Goal: Check status

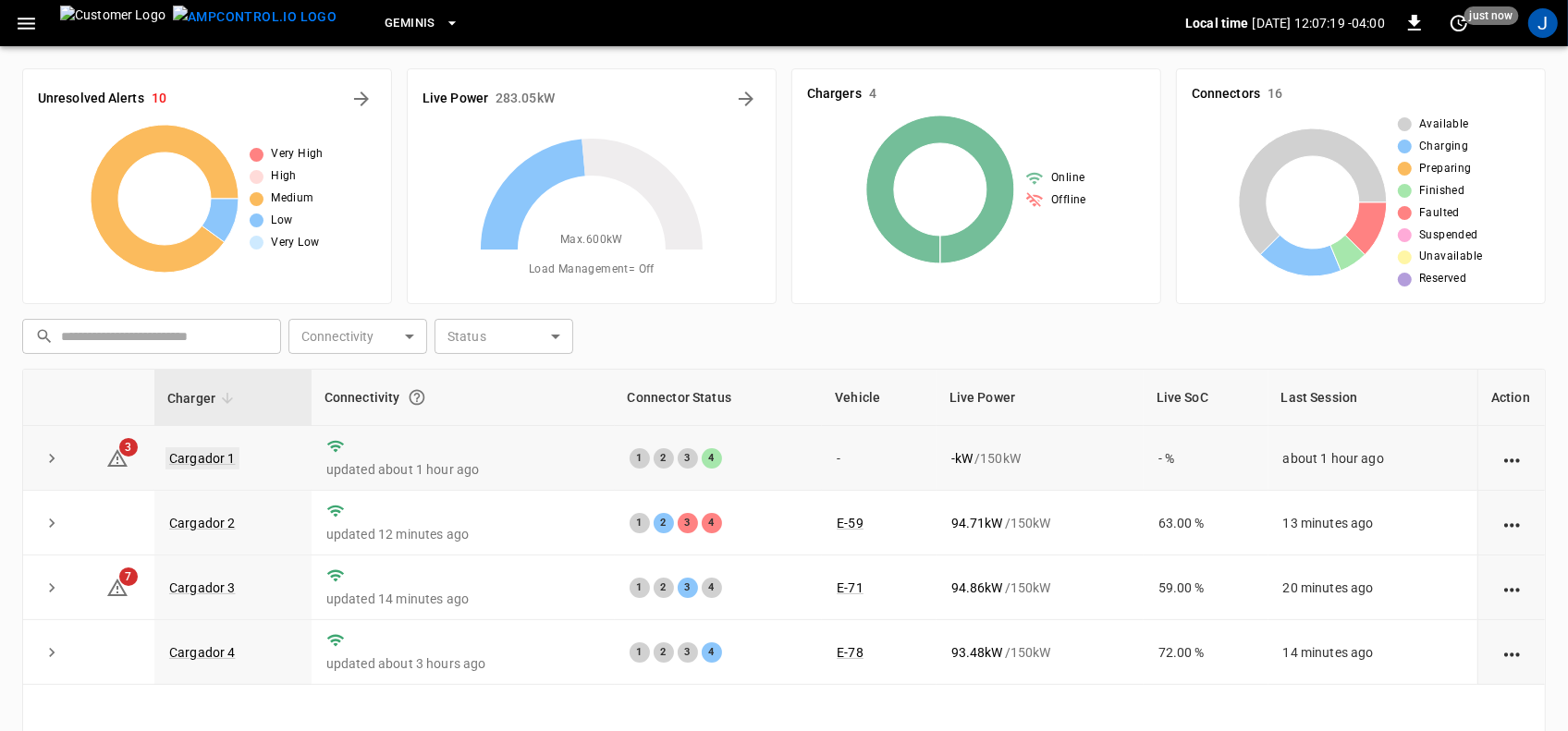
click at [190, 458] on link "Cargador 1" at bounding box center [202, 459] width 74 height 22
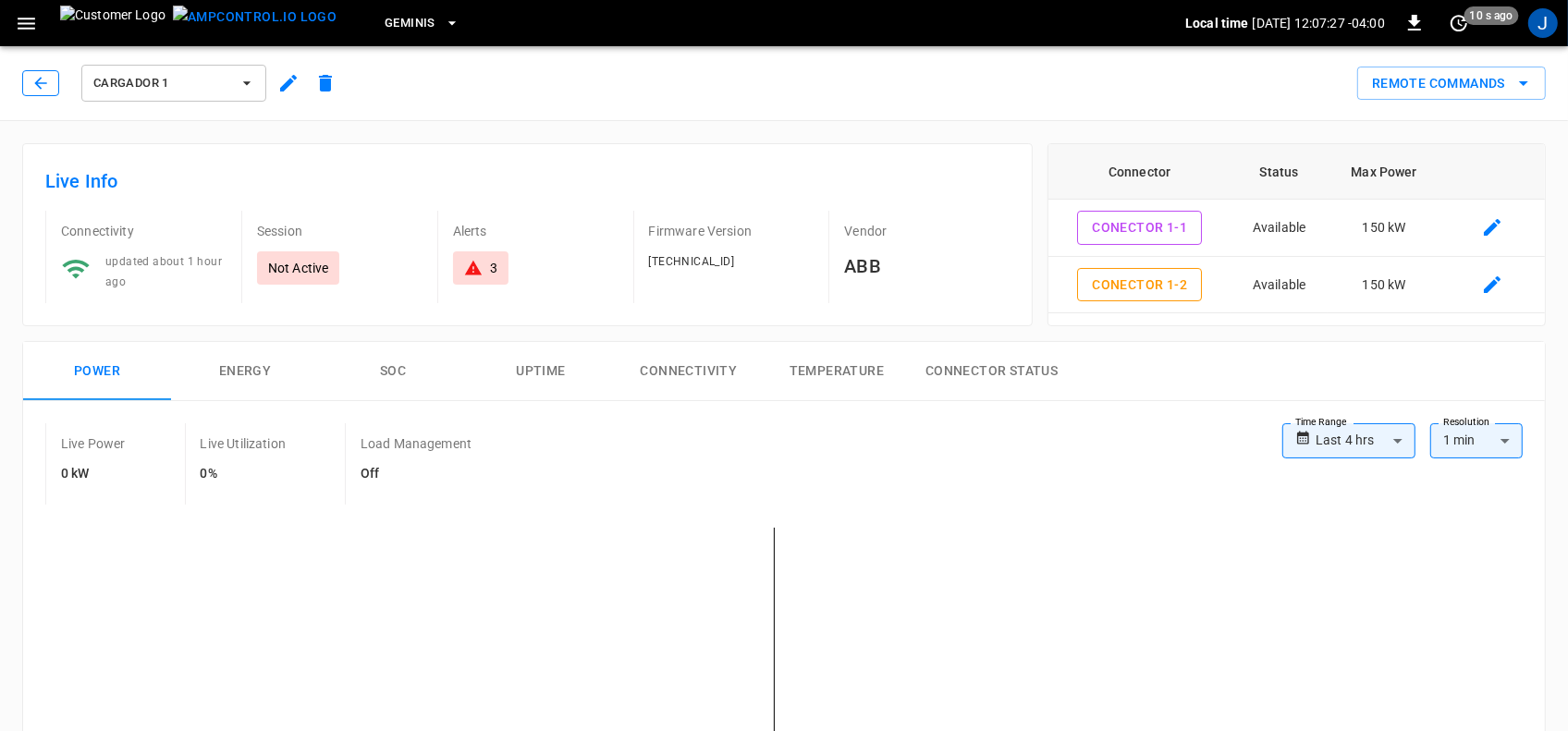
click at [37, 81] on icon "button" at bounding box center [40, 82] width 12 height 12
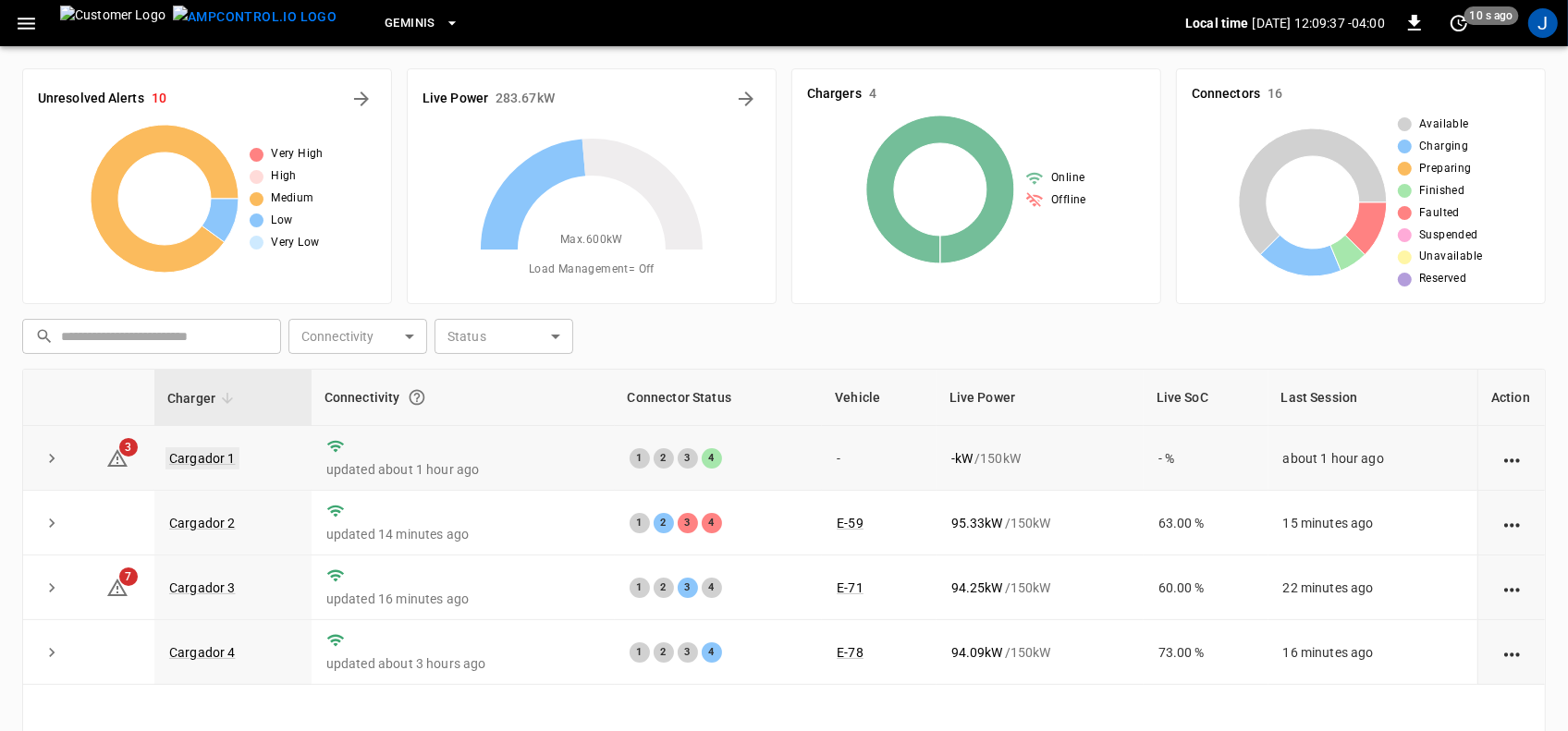
click at [208, 458] on link "Cargador 1" at bounding box center [202, 459] width 74 height 22
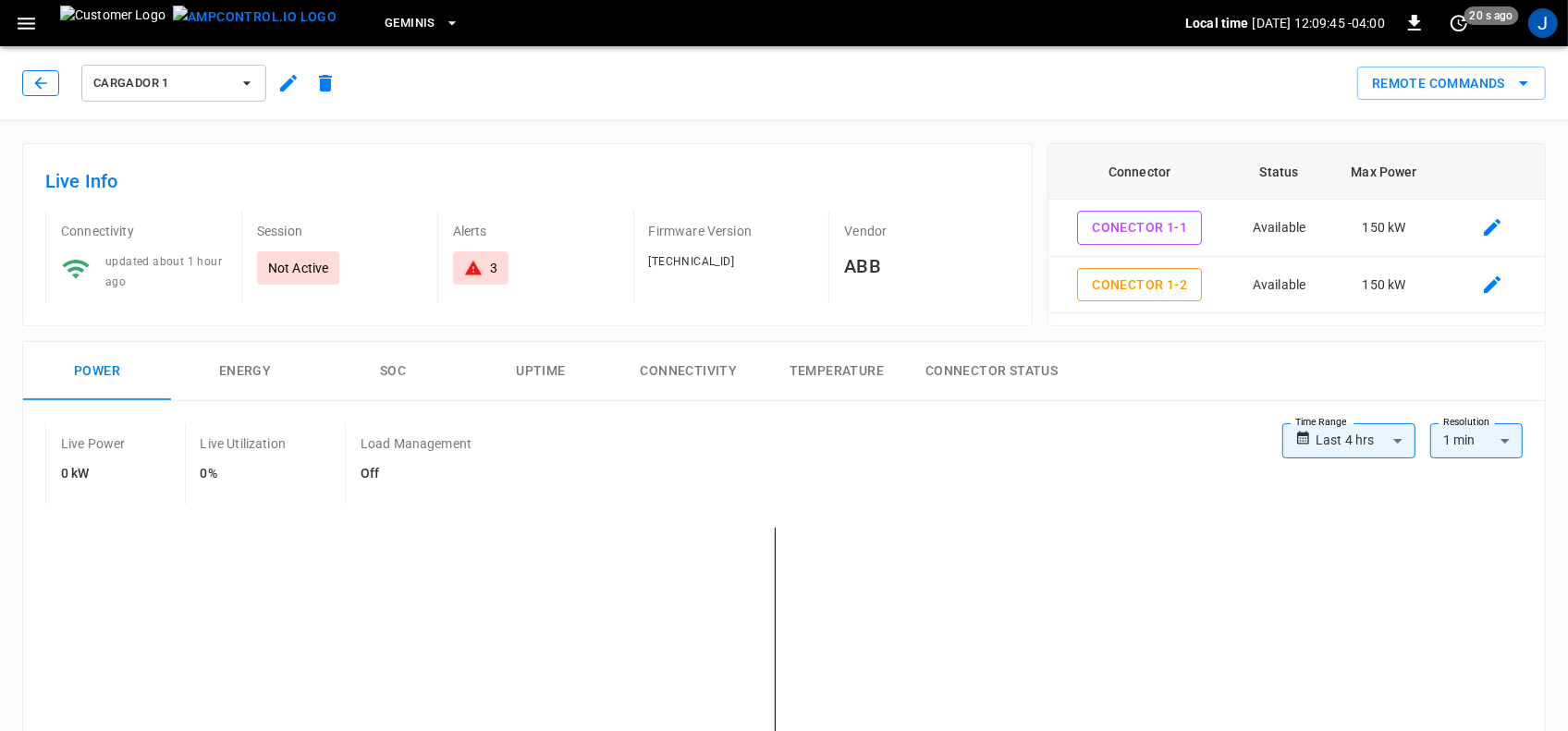
click at [44, 74] on icon "button" at bounding box center [41, 83] width 19 height 19
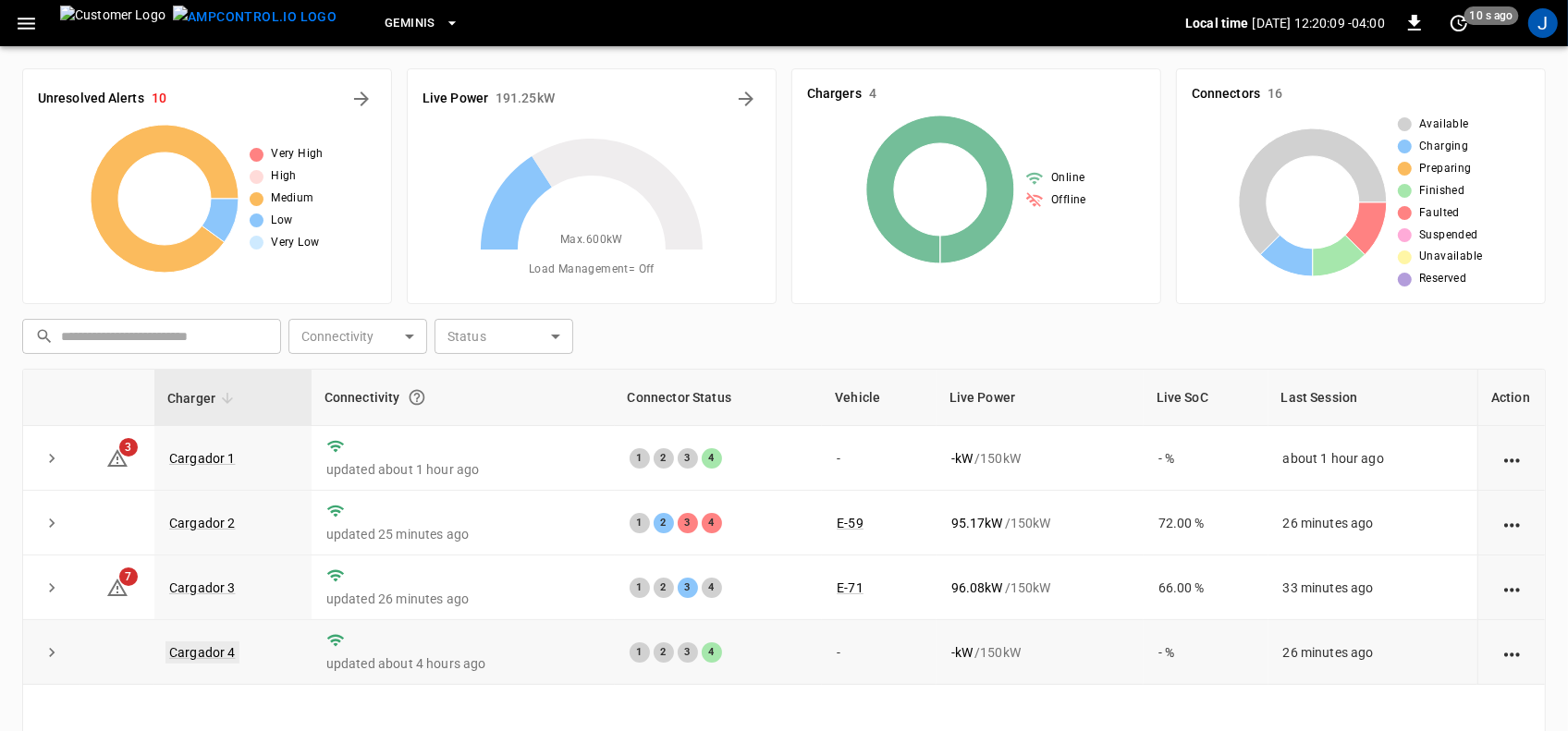
click at [204, 654] on link "Cargador 4" at bounding box center [202, 653] width 74 height 22
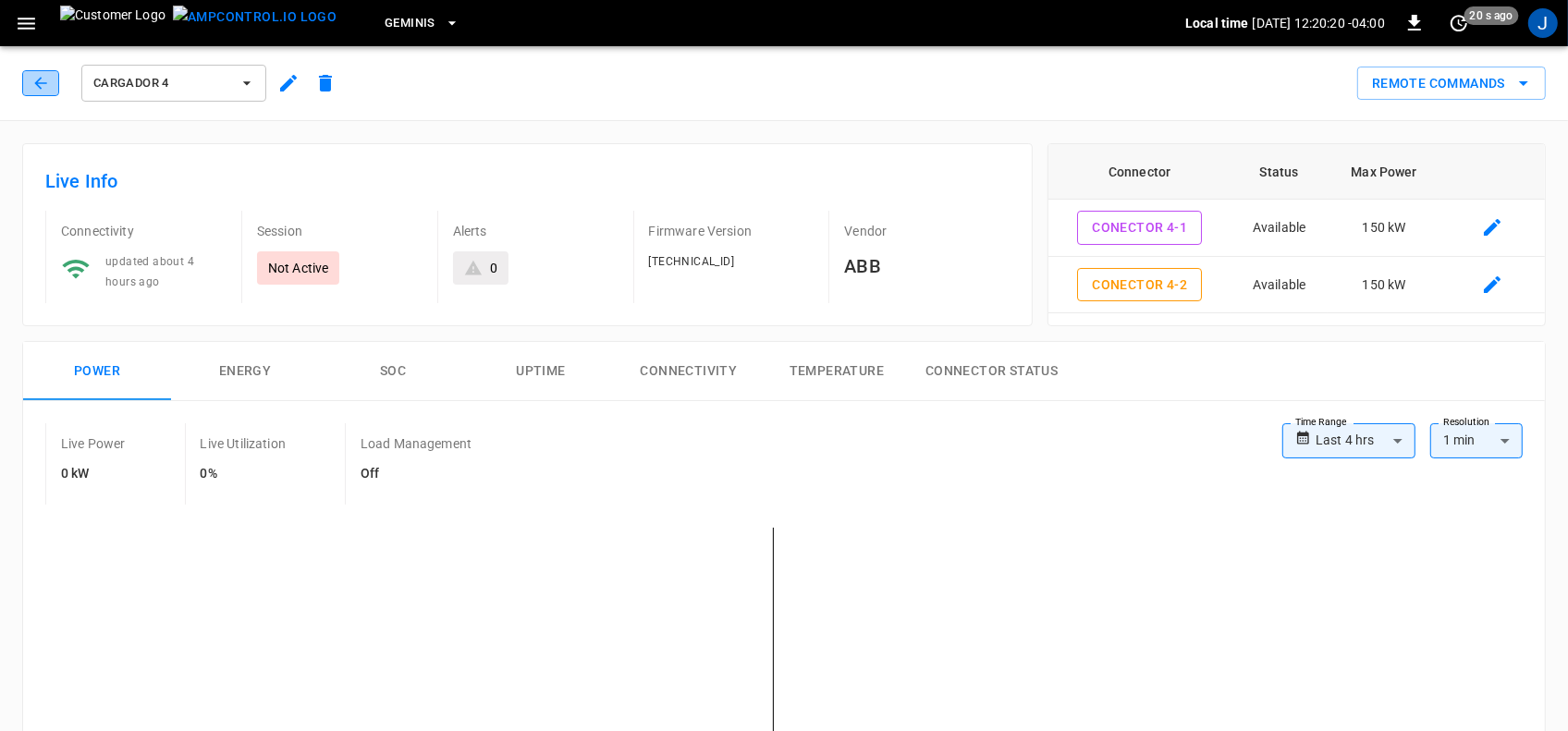
click at [47, 79] on icon "button" at bounding box center [41, 83] width 19 height 19
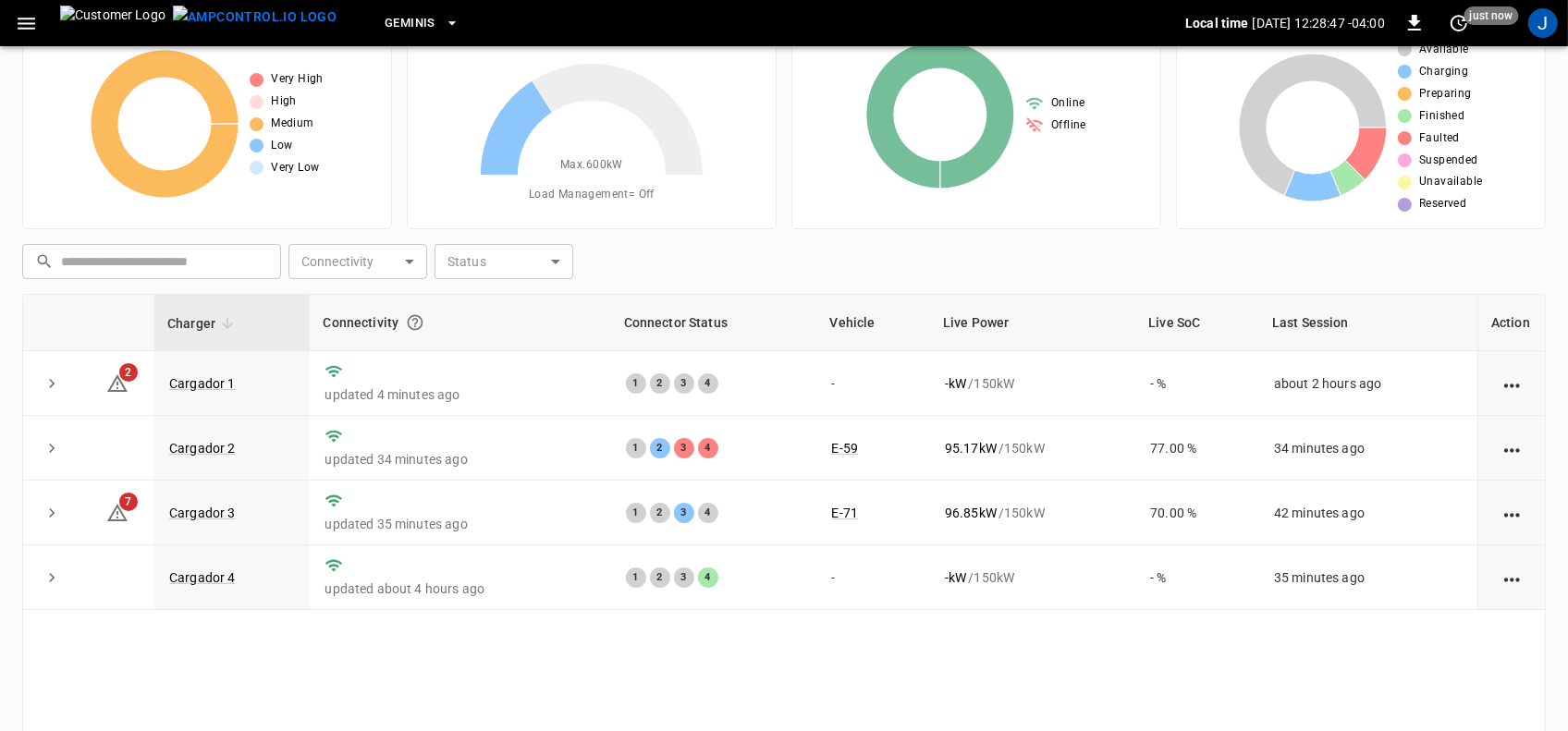
scroll to position [115, 0]
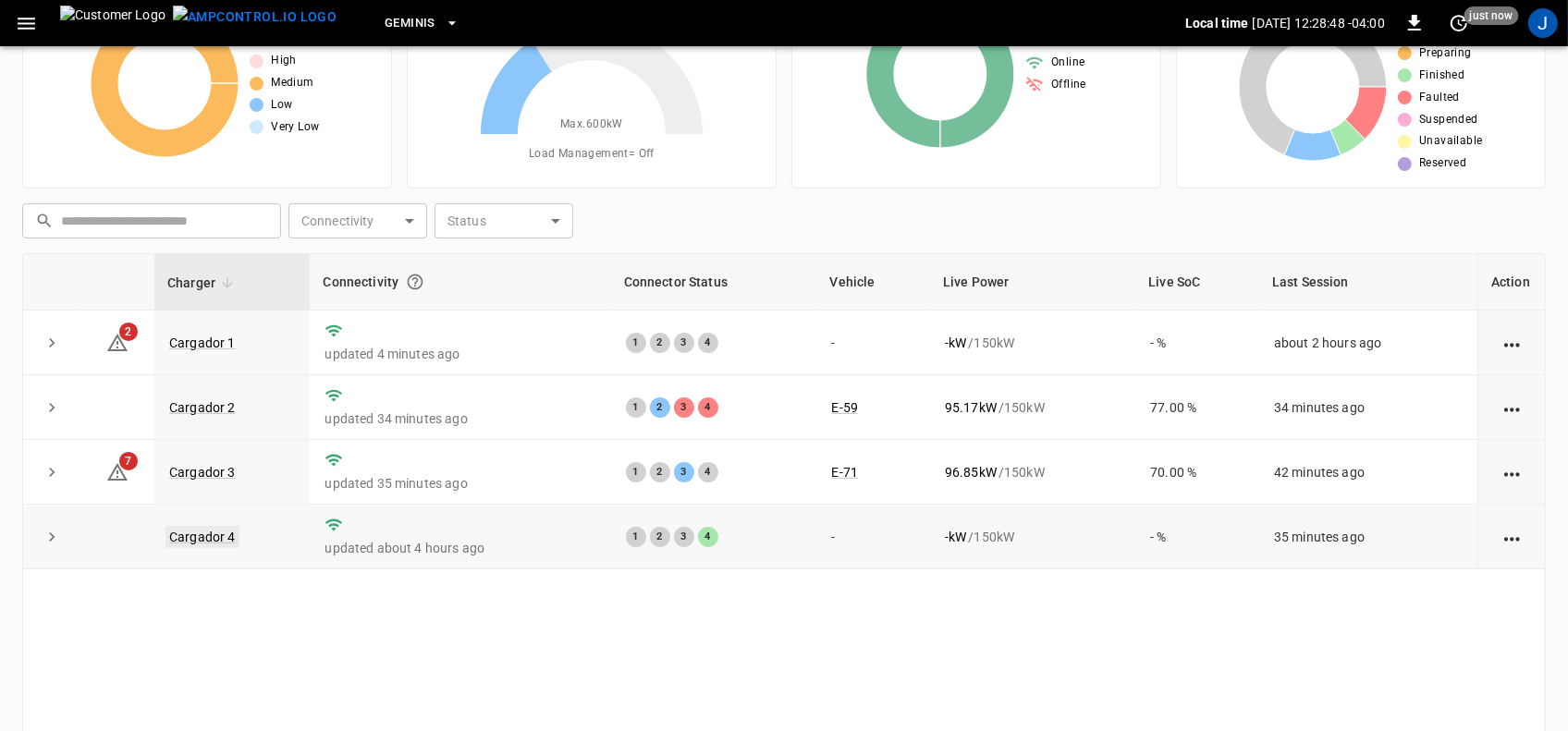
click at [201, 538] on link "Cargador 4" at bounding box center [202, 537] width 74 height 22
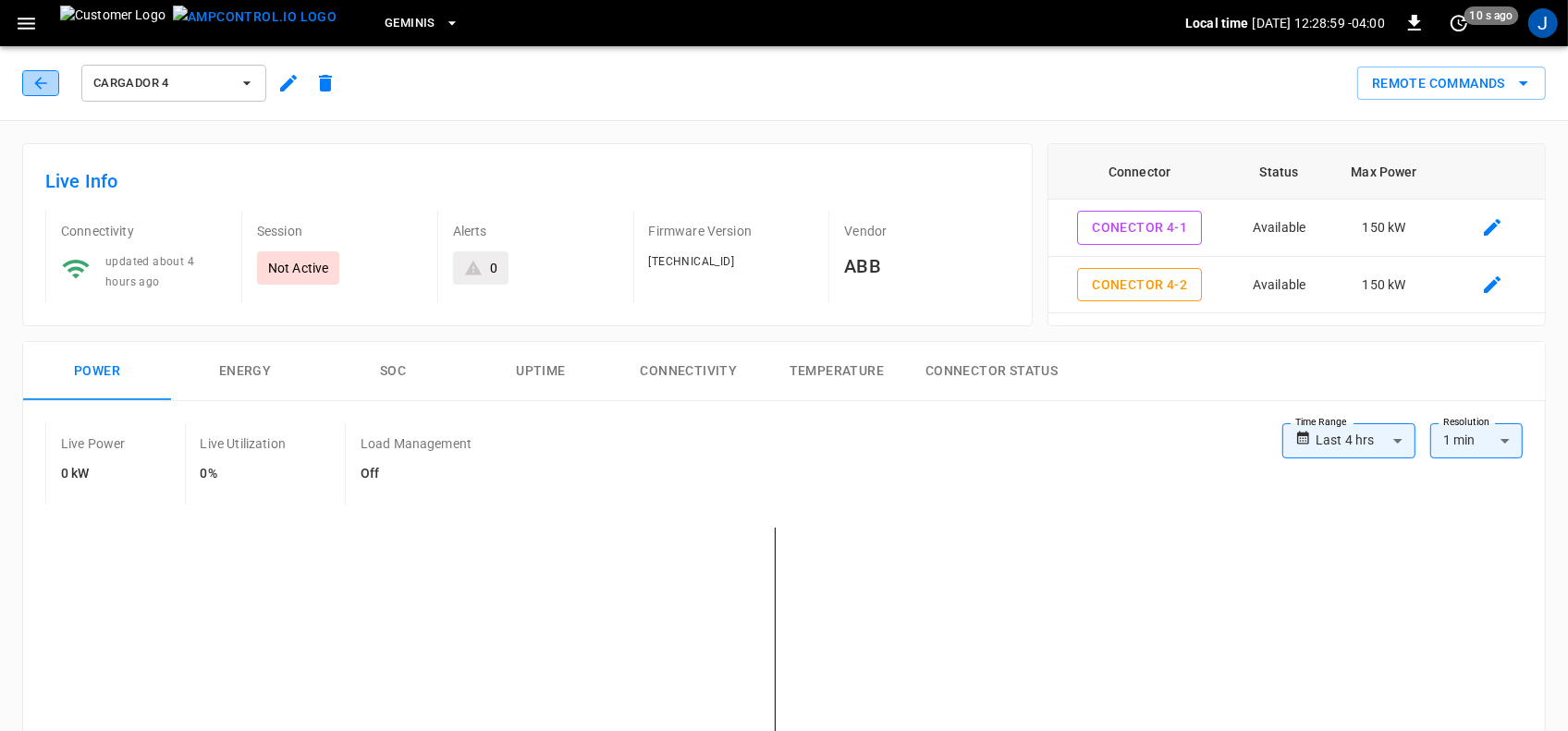
click at [43, 86] on icon "button" at bounding box center [41, 83] width 19 height 19
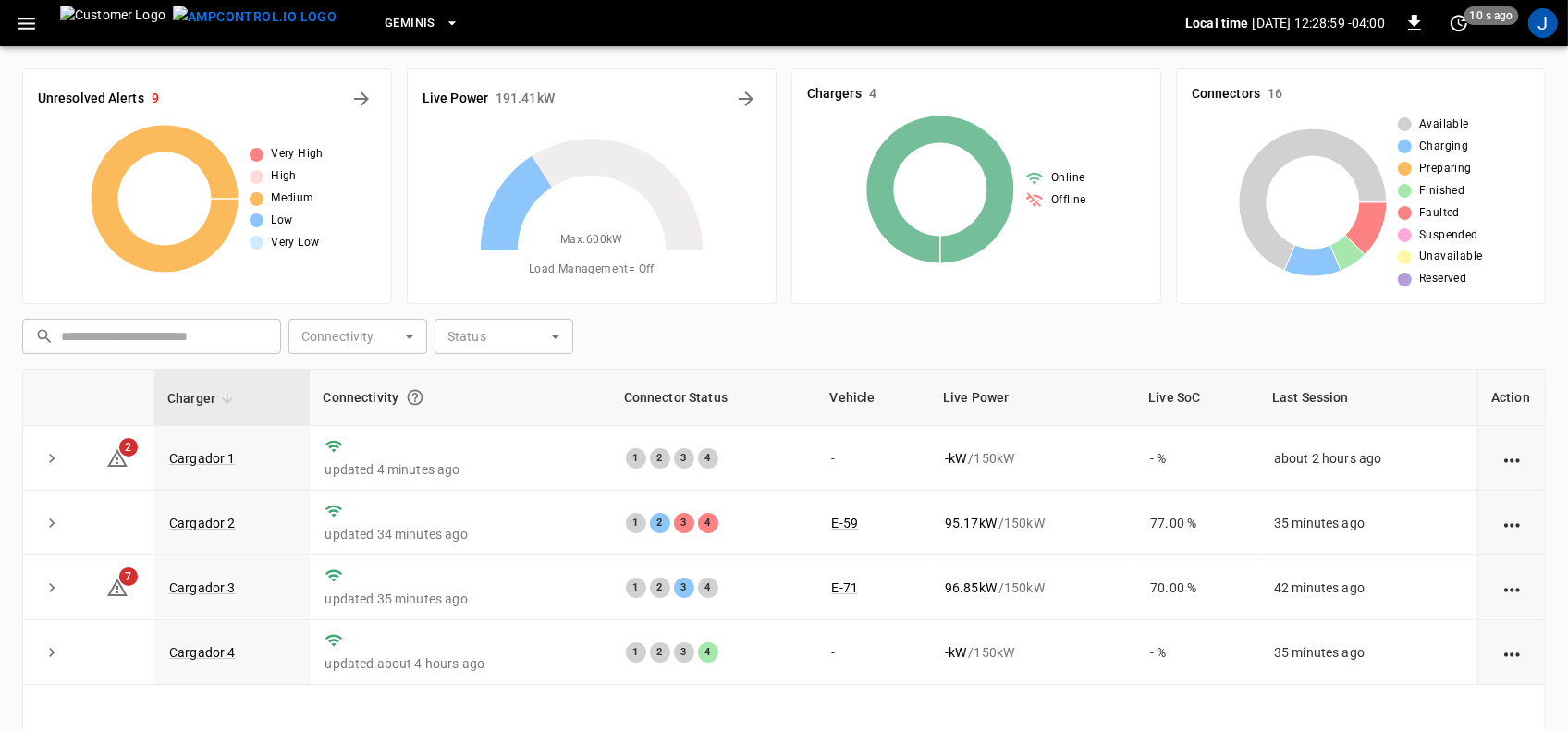
scroll to position [115, 0]
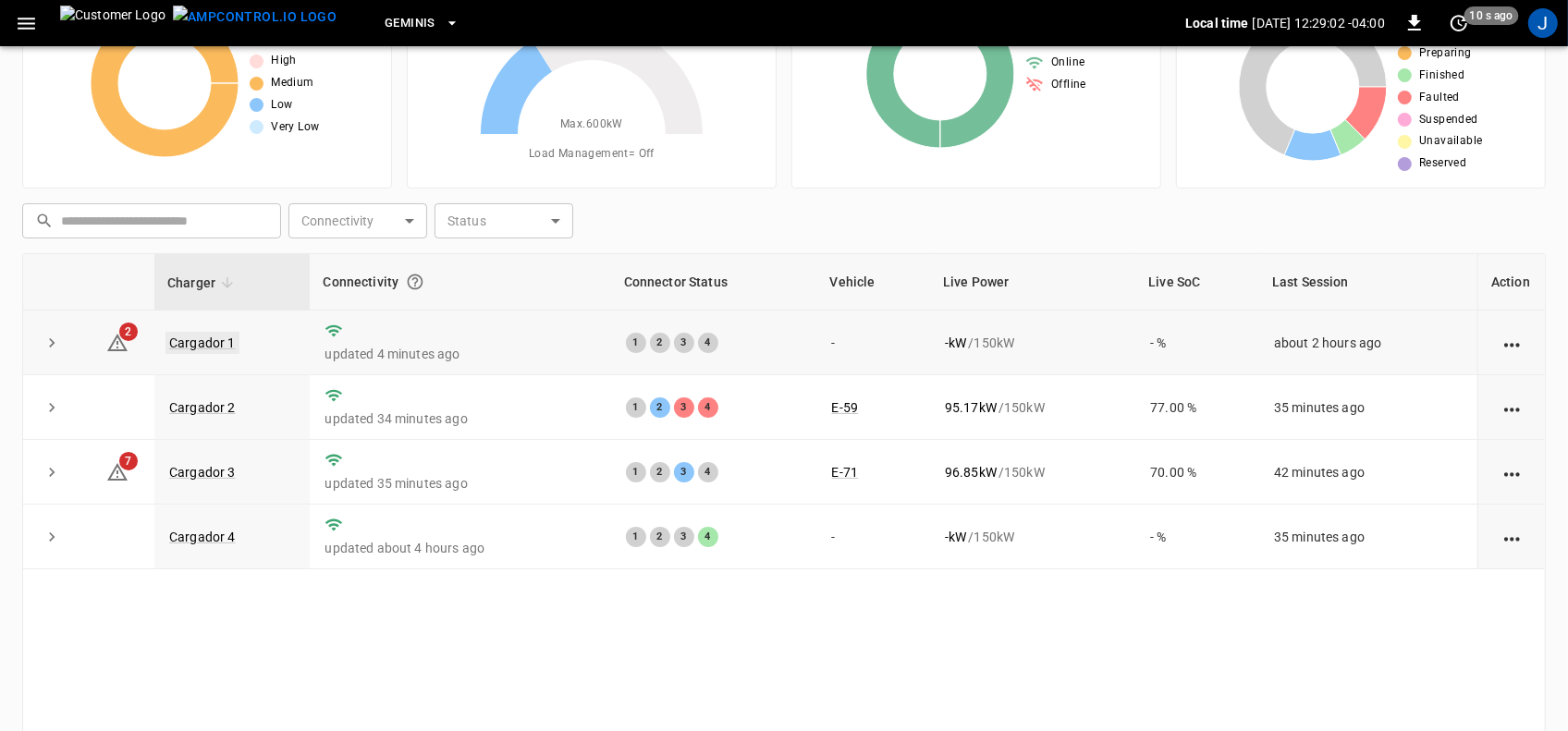
click at [204, 342] on link "Cargador 1" at bounding box center [202, 343] width 74 height 22
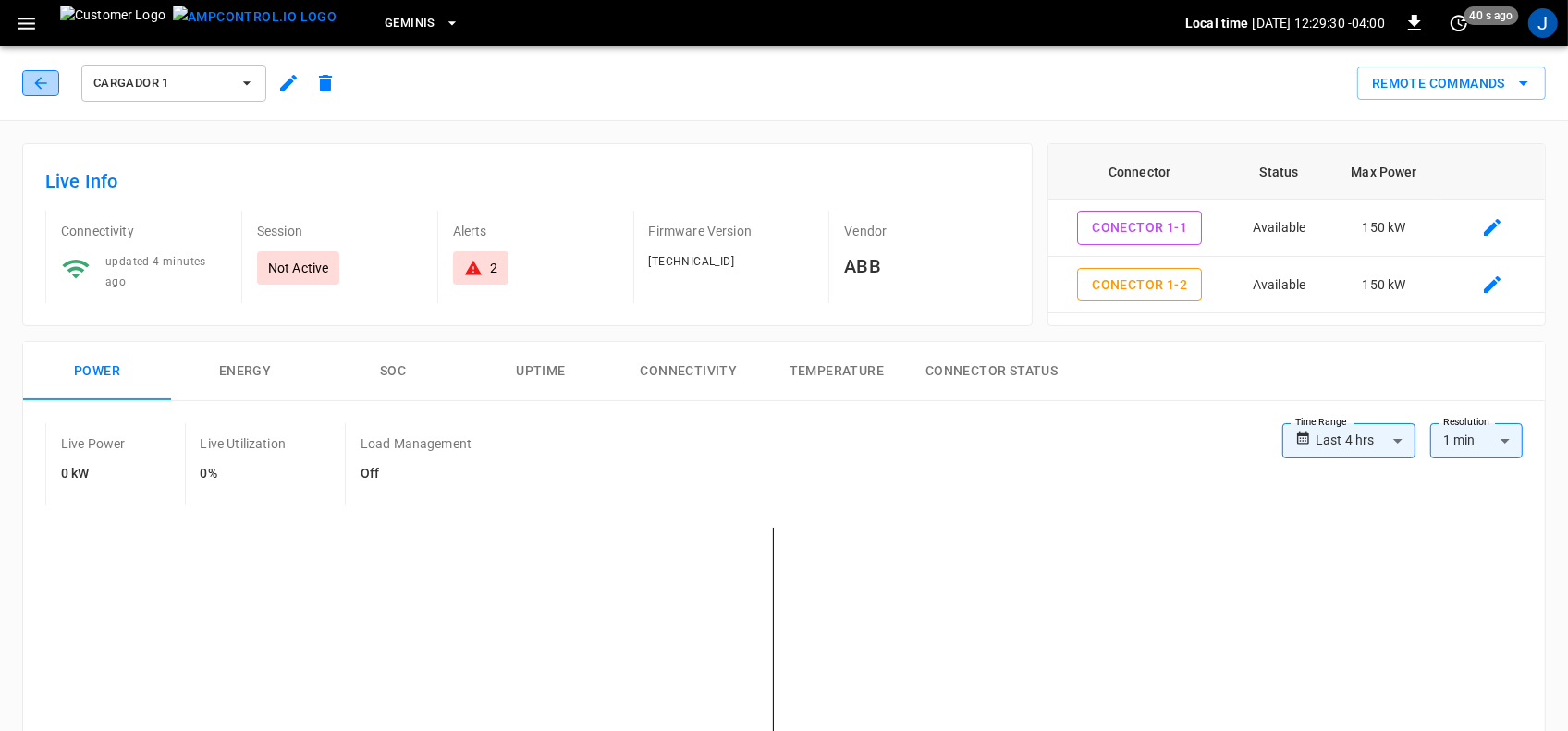
click at [35, 79] on icon "button" at bounding box center [41, 83] width 19 height 19
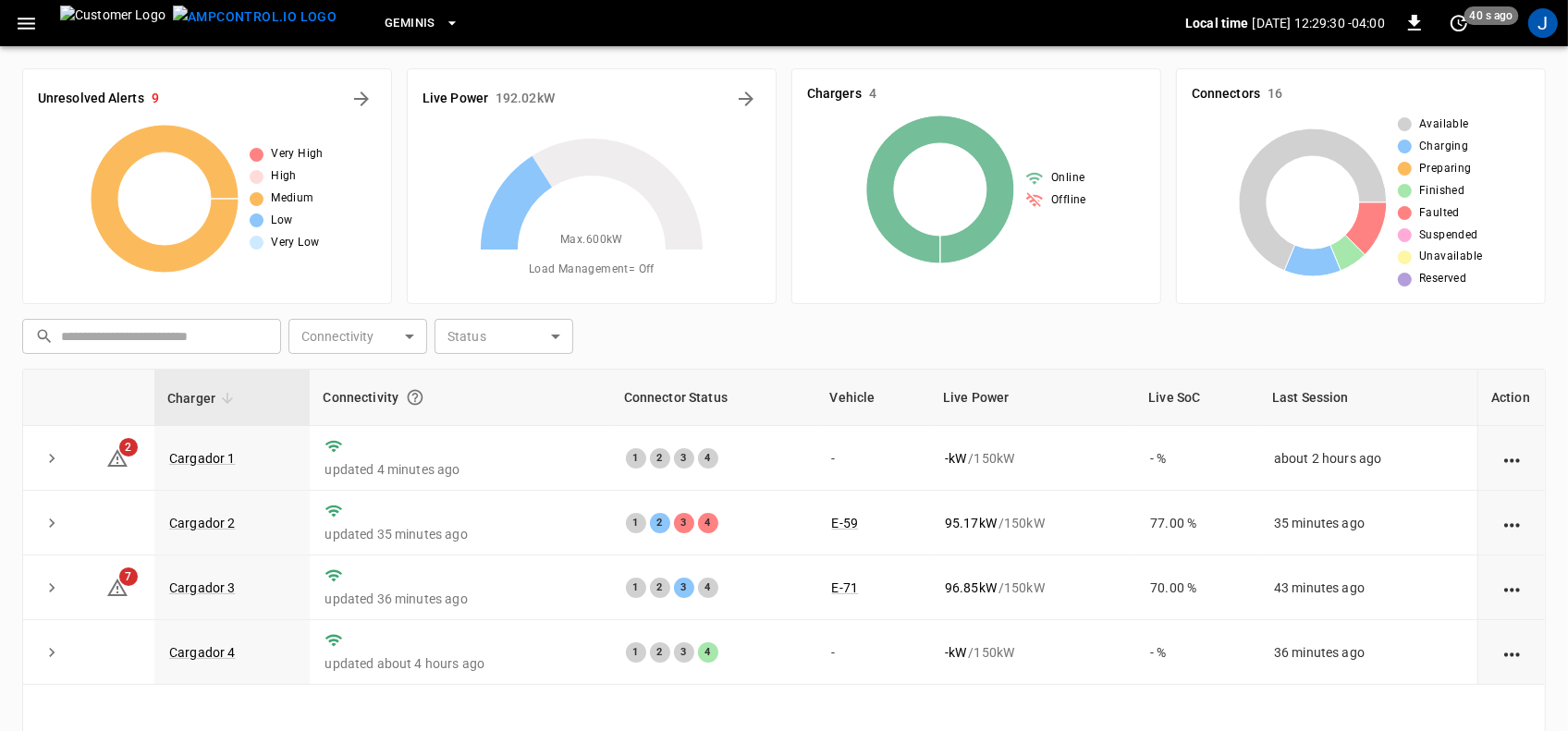
scroll to position [115, 0]
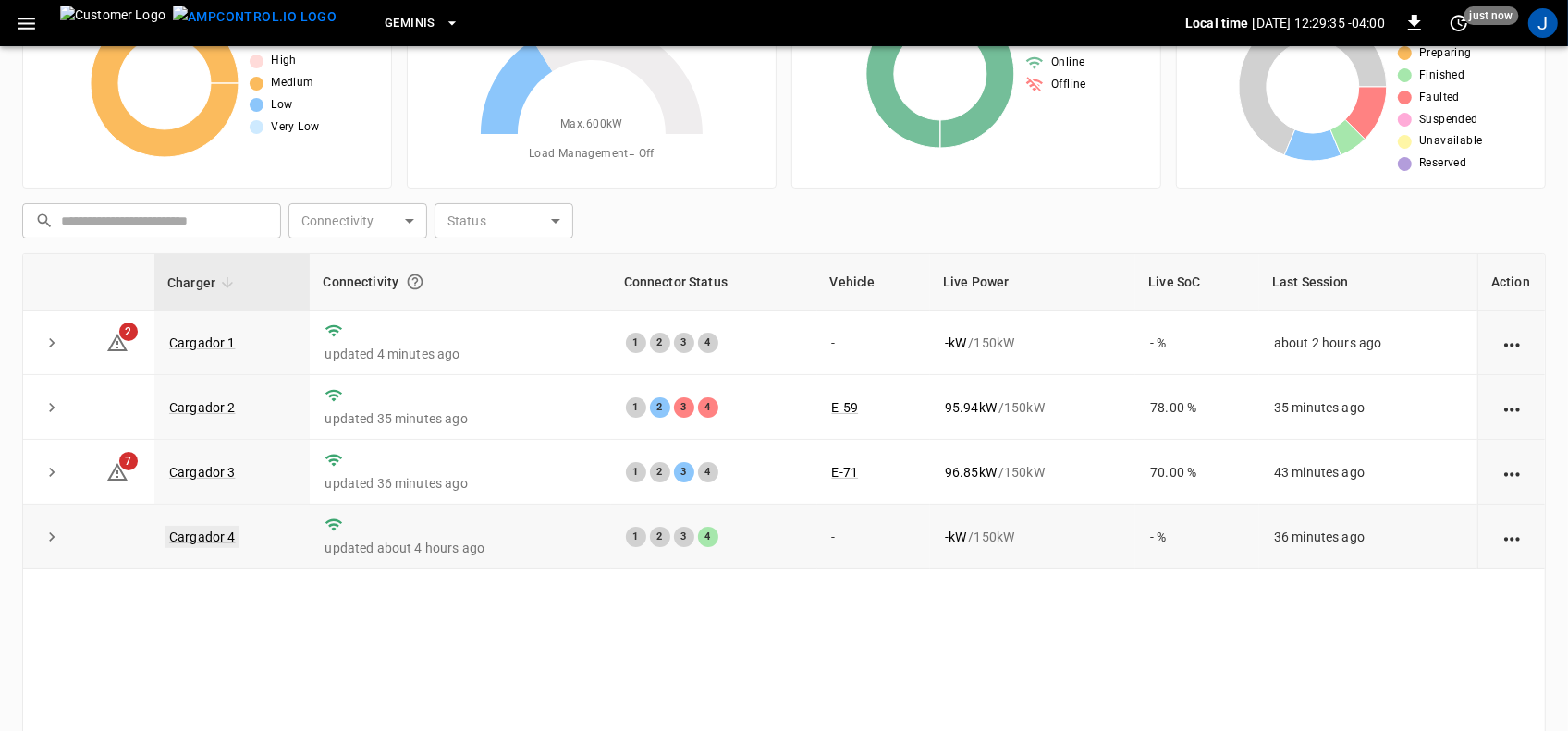
click at [208, 542] on link "Cargador 4" at bounding box center [202, 537] width 74 height 22
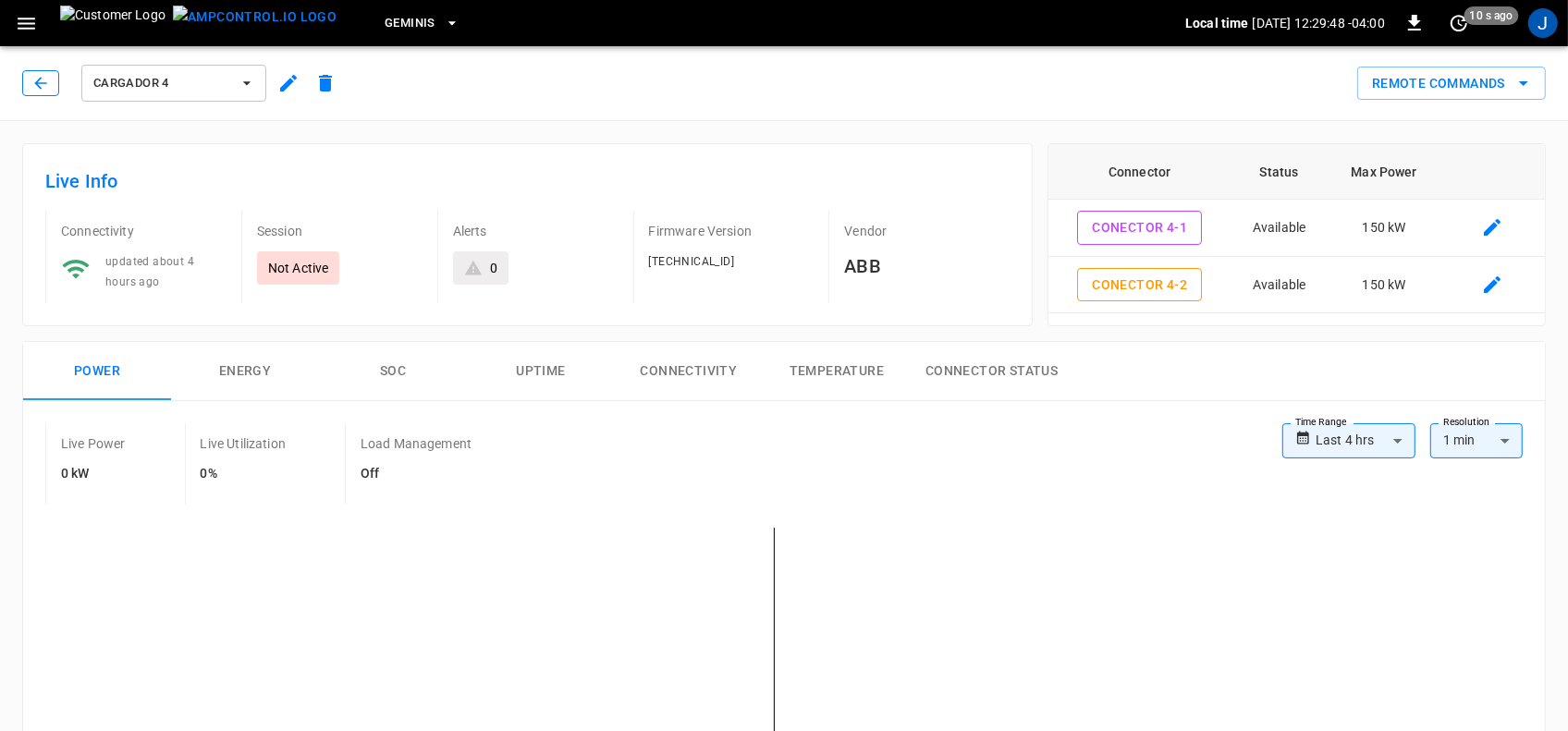
click at [35, 84] on icon "button" at bounding box center [41, 83] width 19 height 19
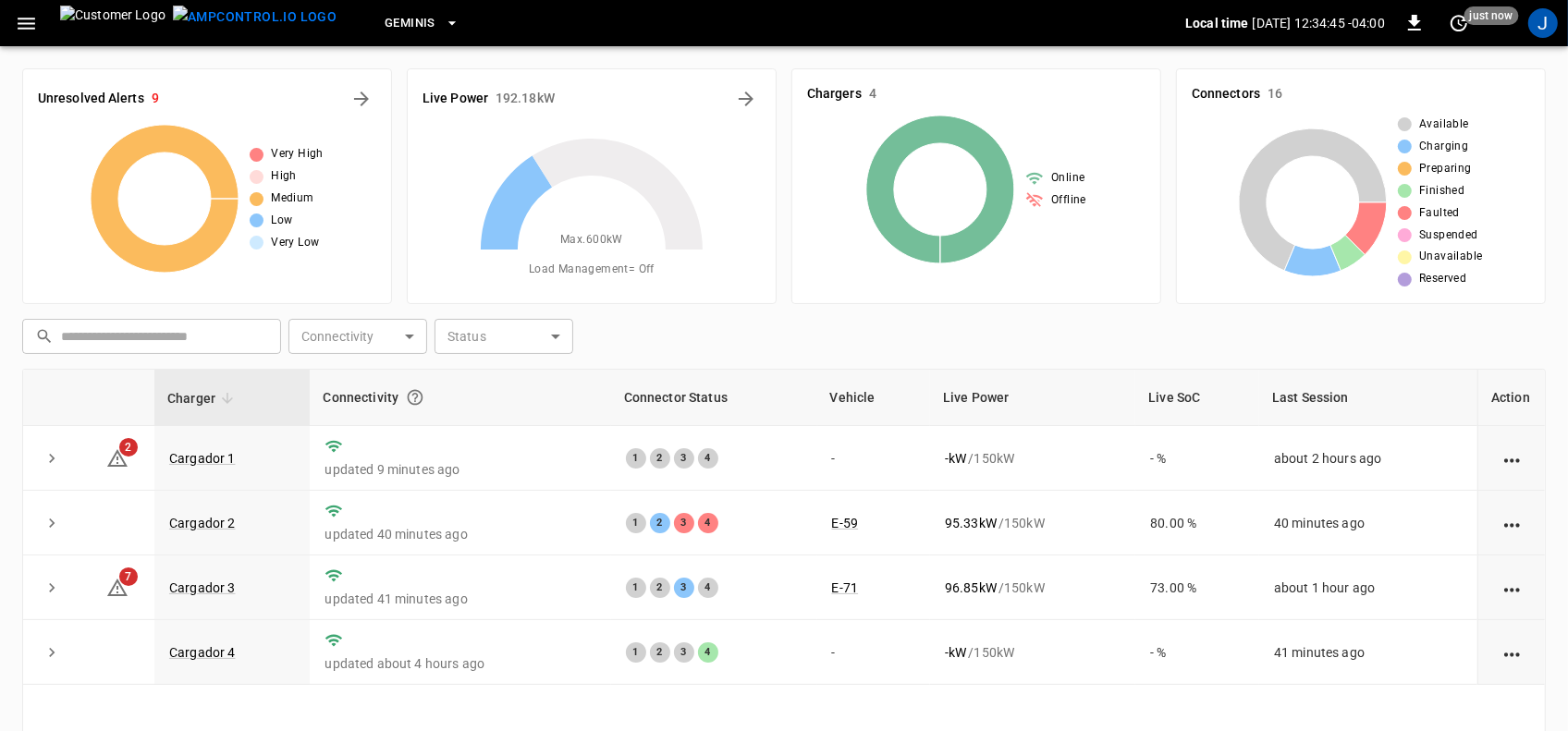
click at [269, 122] on div "Unresolved Alerts 9 Very High High Medium Low Very Low" at bounding box center [207, 185] width 370 height 236
click at [20, 30] on icon "button" at bounding box center [26, 23] width 23 height 23
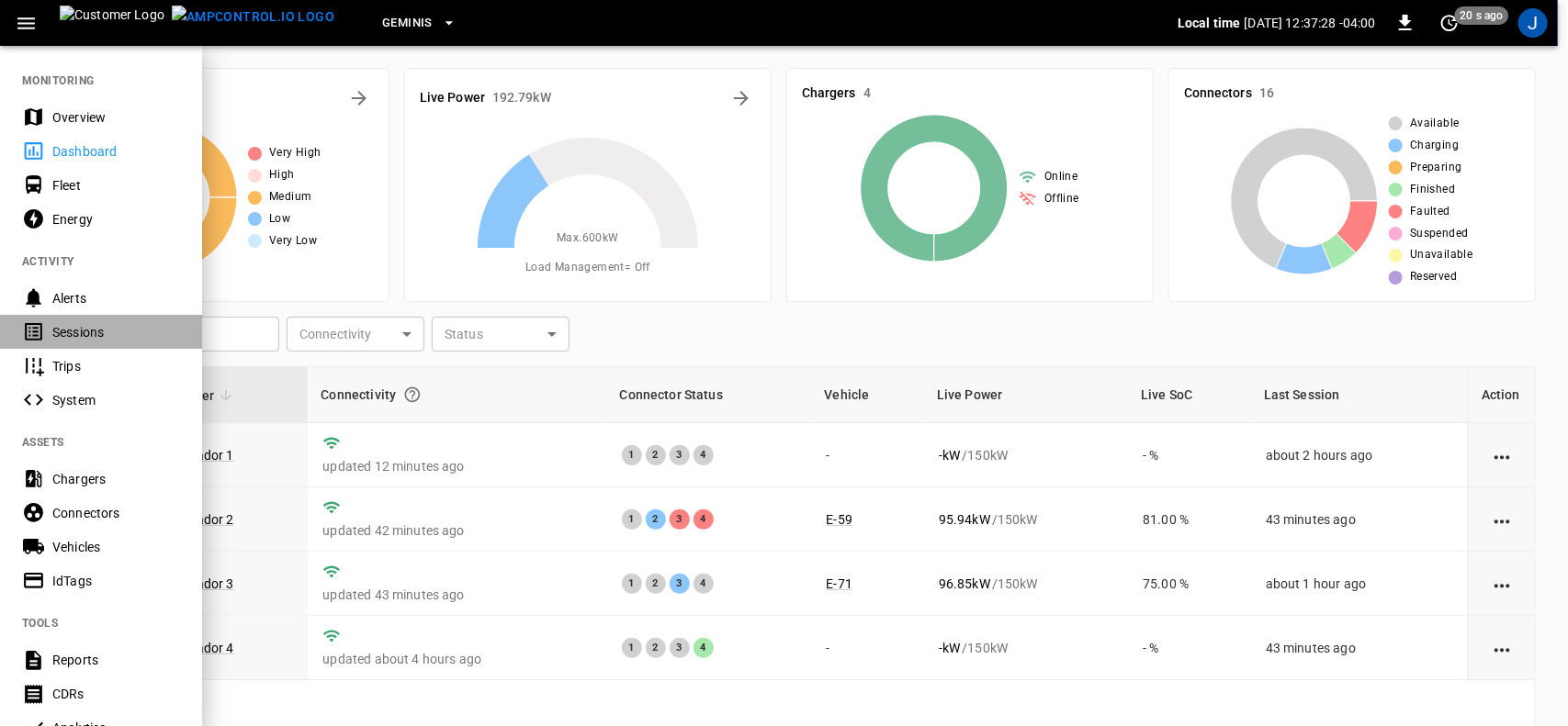
click at [87, 327] on div "Sessions" at bounding box center [117, 333] width 128 height 18
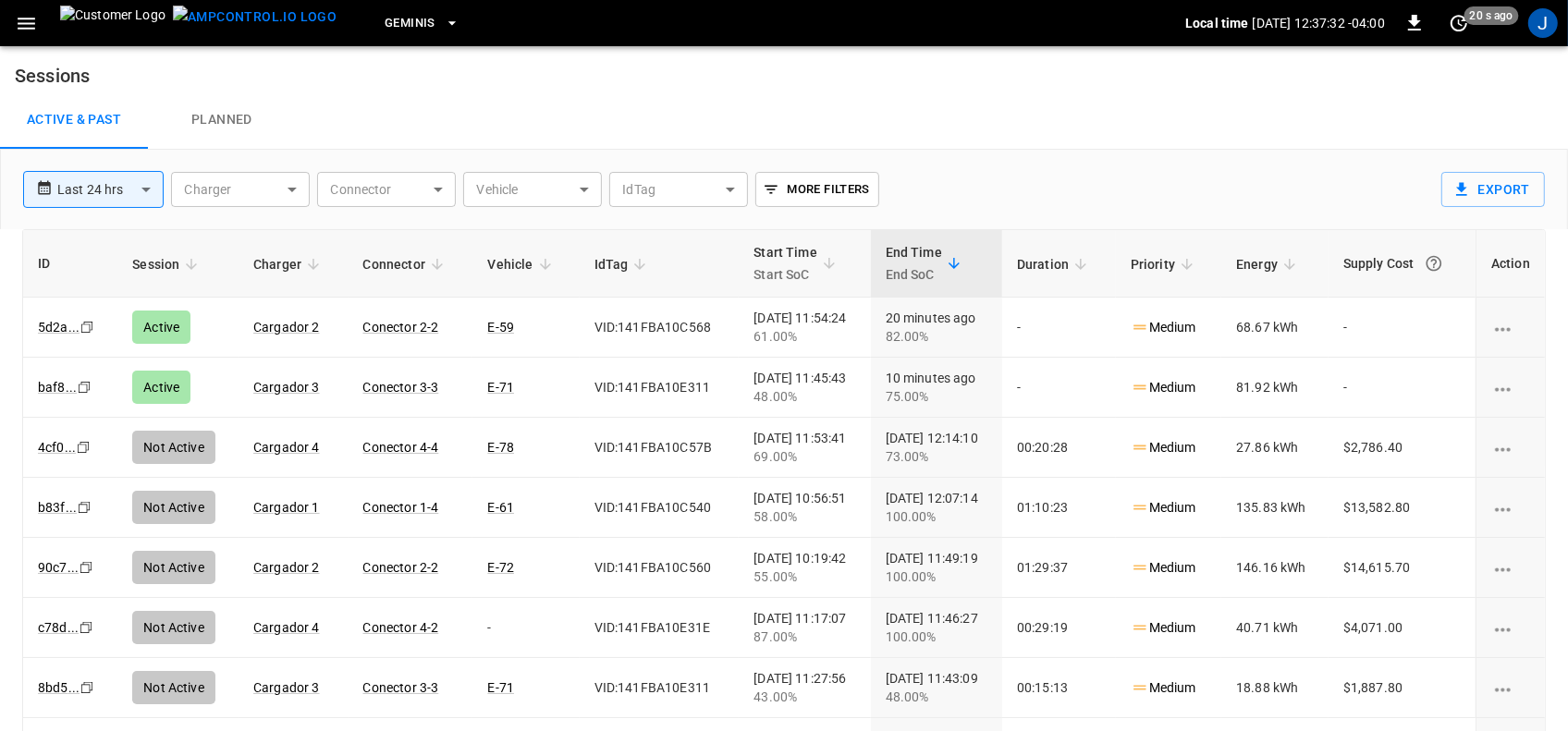
click at [21, 23] on icon "button" at bounding box center [26, 23] width 18 height 12
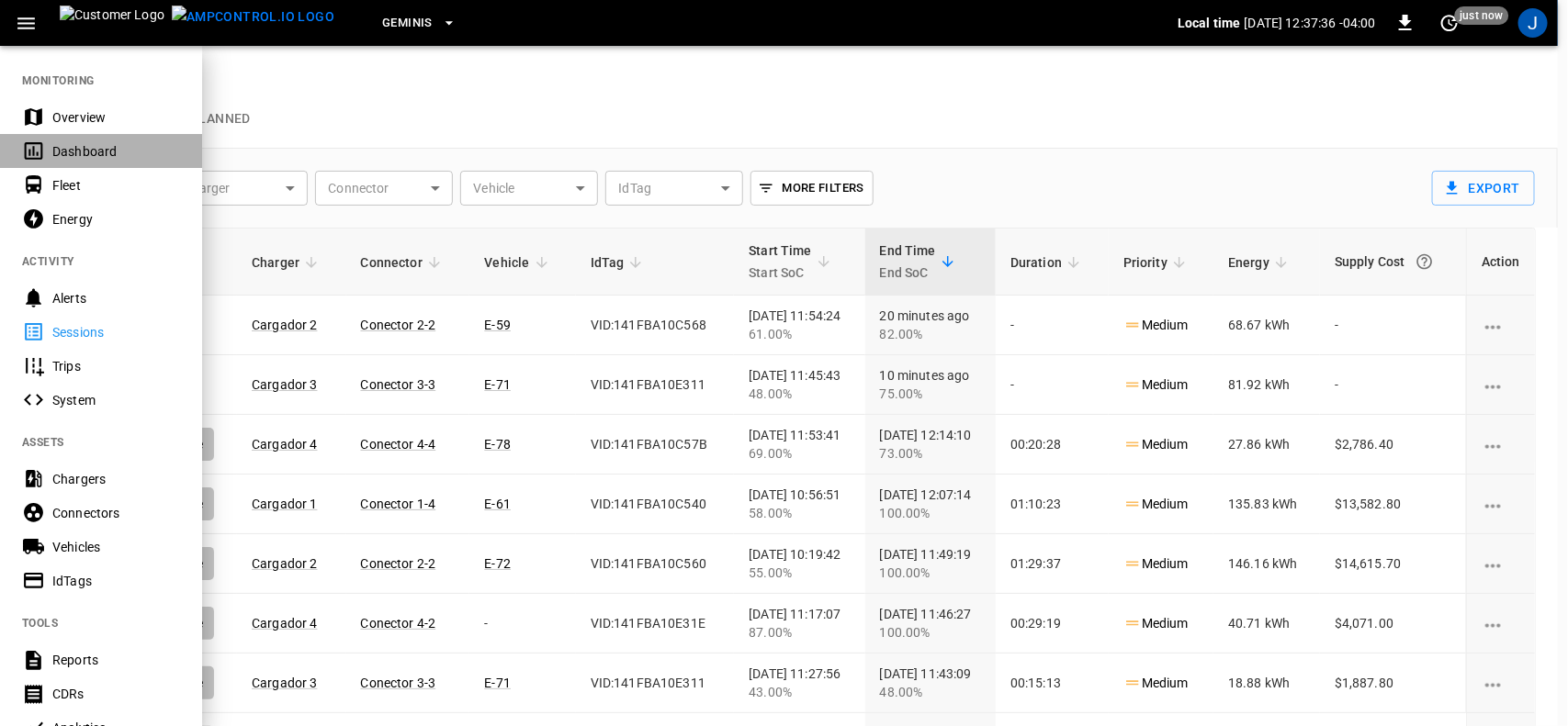
click at [80, 154] on div "Dashboard" at bounding box center [117, 152] width 128 height 18
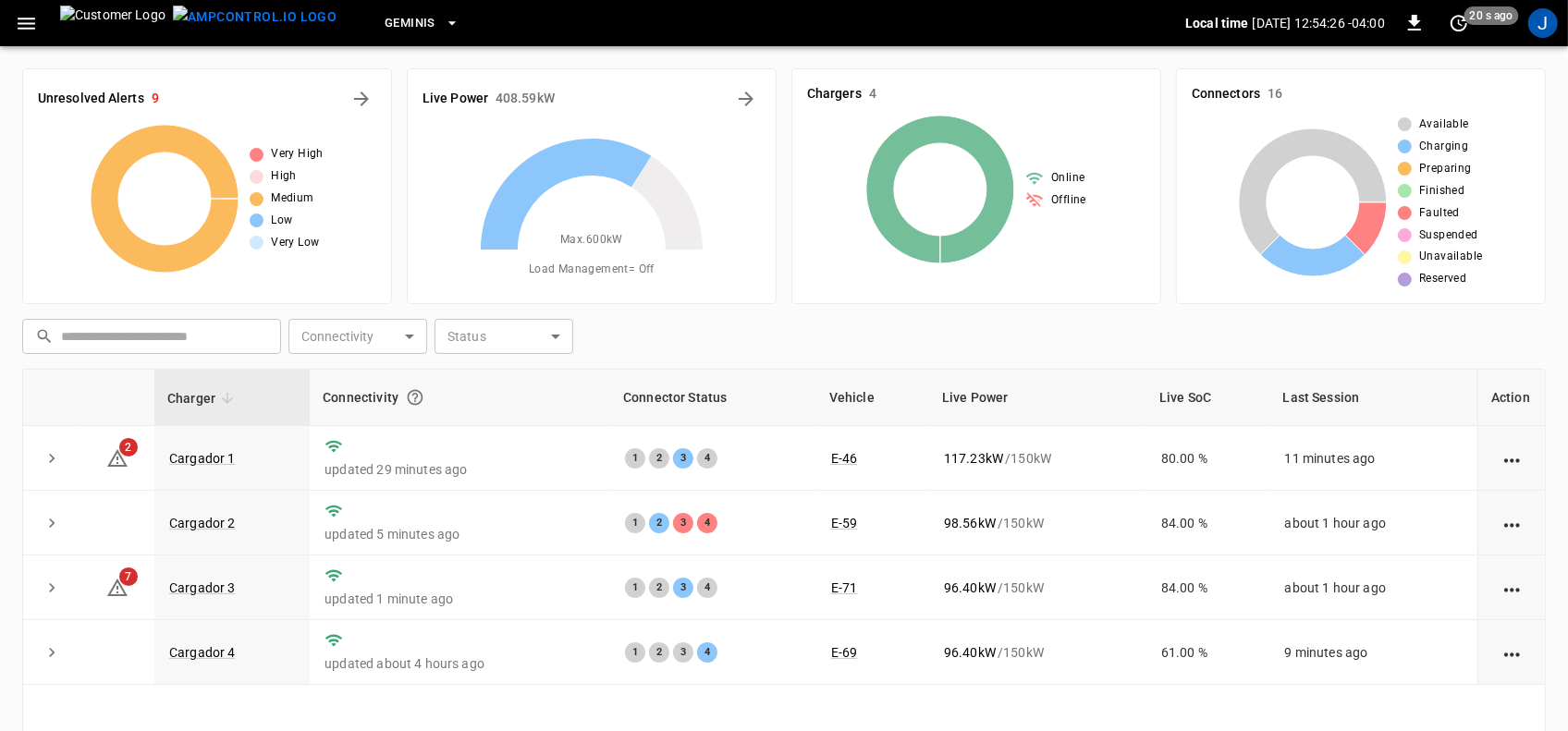
click at [631, 266] on span "Load Management = Off" at bounding box center [591, 270] width 126 height 19
click at [981, 532] on td "98.26 kW / 150 kW" at bounding box center [1037, 523] width 217 height 65
